Goal: Navigation & Orientation: Understand site structure

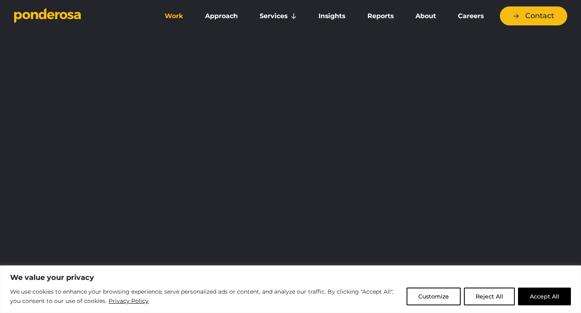
click at [177, 18] on link "Work" at bounding box center [173, 16] width 37 height 17
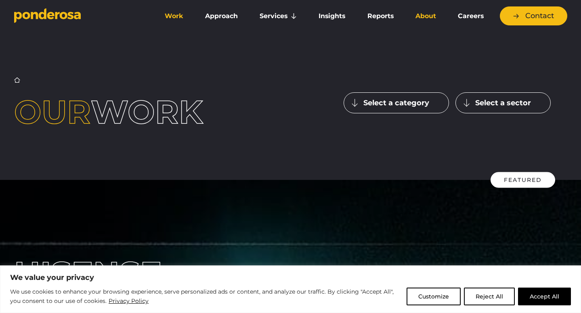
click at [428, 16] on link "About" at bounding box center [425, 16] width 39 height 17
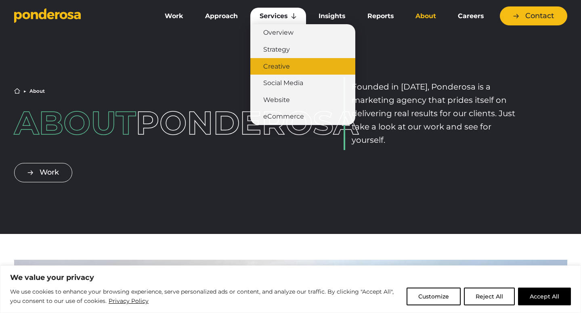
click at [279, 66] on link "Creative" at bounding box center [302, 66] width 105 height 17
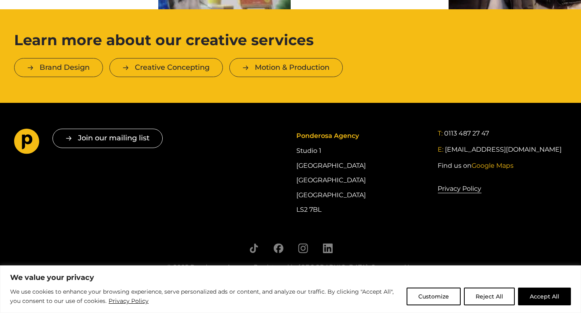
scroll to position [1633, 0]
